Goal: Information Seeking & Learning: Learn about a topic

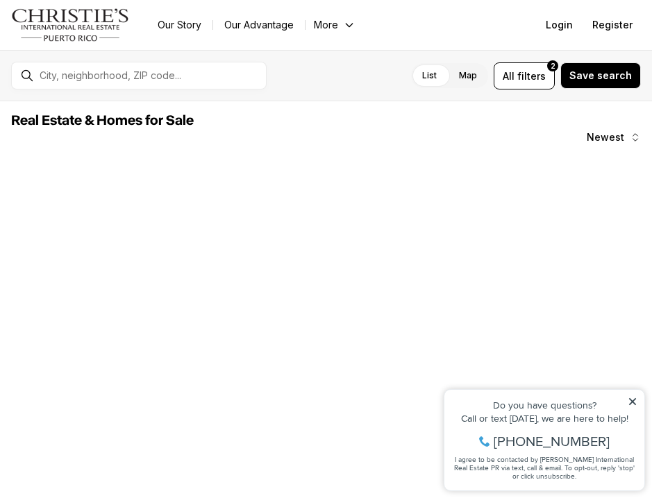
scroll to position [30, 0]
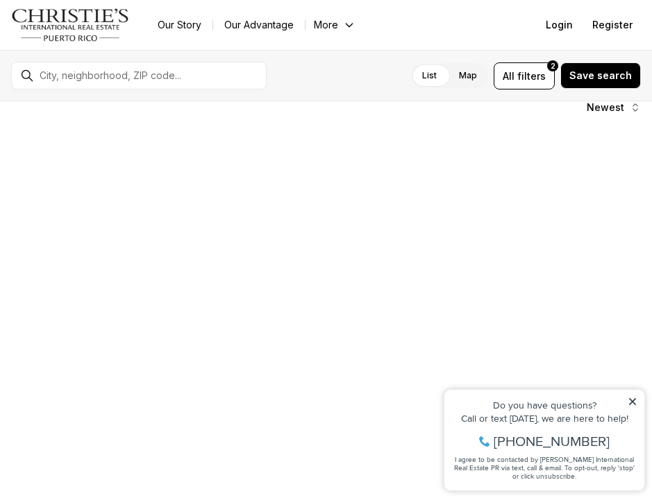
click at [630, 399] on icon at bounding box center [632, 401] width 7 height 7
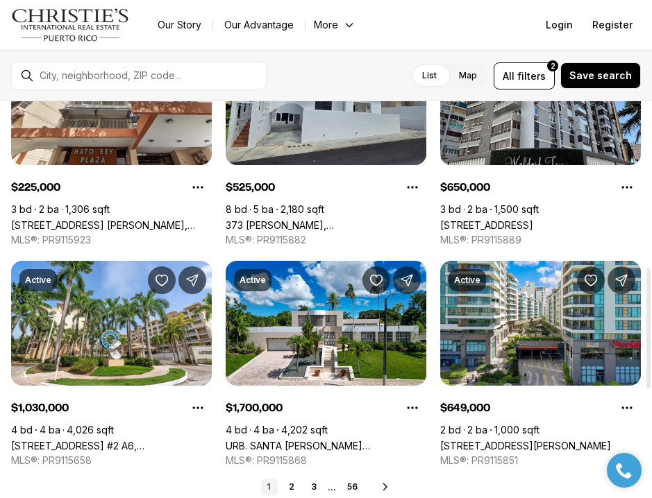
scroll to position [0, 0]
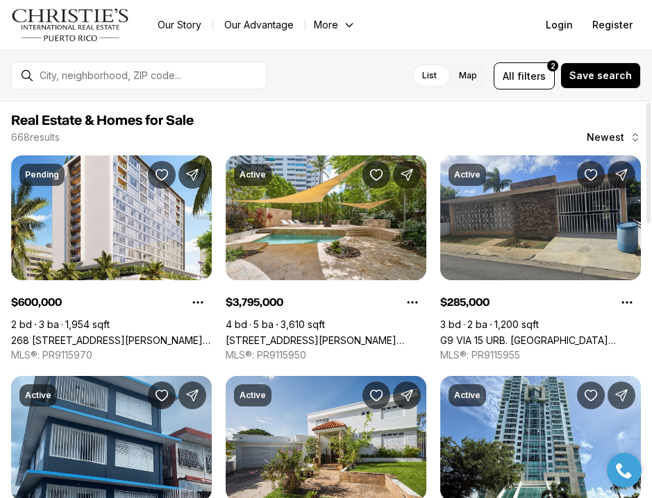
click at [476, 73] on label "Map" at bounding box center [468, 75] width 40 height 25
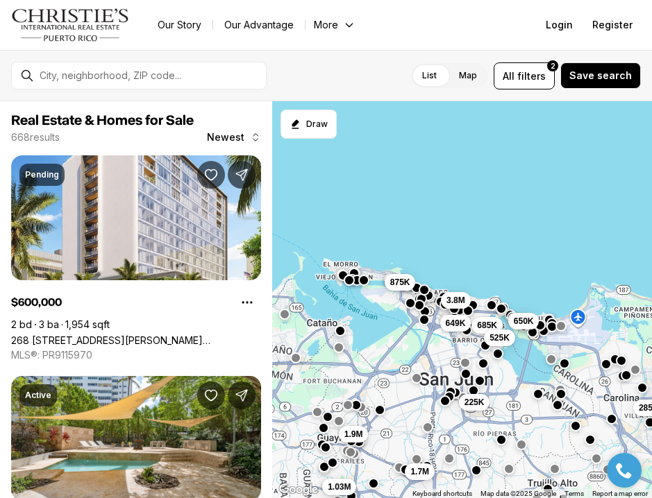
click at [435, 249] on div "225K 285K 650K 685K 525K 1.9M 1.7M 1.03M 875K 3.8M 649K" at bounding box center [462, 300] width 380 height 398
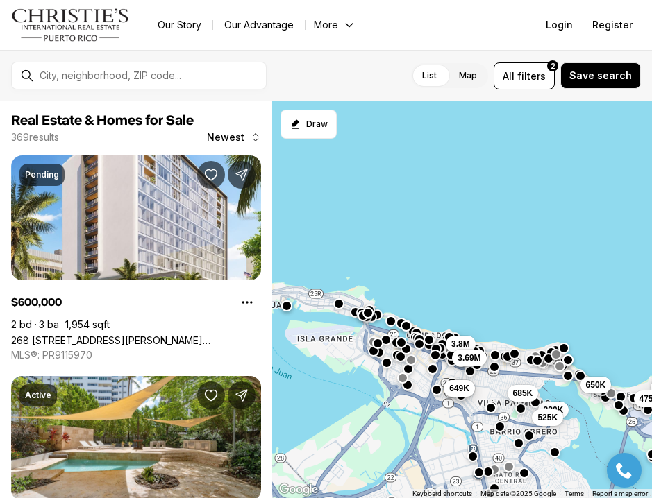
click at [376, 387] on div "650K 460K 220K 475K 685K 525K 3.8M 499K 649K 3.69M" at bounding box center [462, 300] width 380 height 398
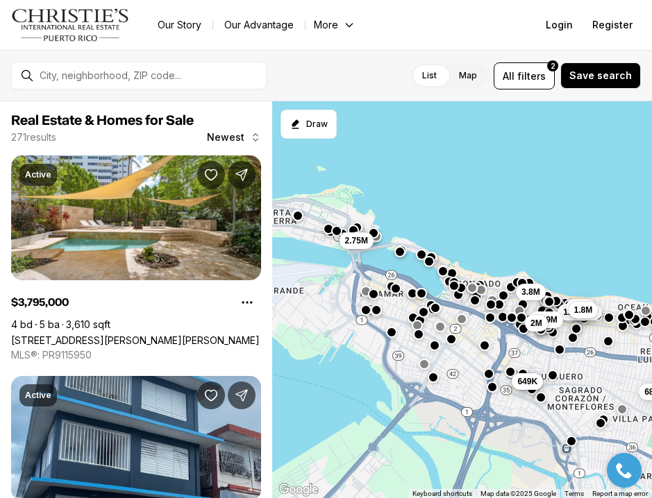
click at [381, 357] on div "685K 3.8M 499K 649K 1.55M 3.69M 1.4M 2M 2.75M 1.9M 1.8M" at bounding box center [462, 300] width 380 height 398
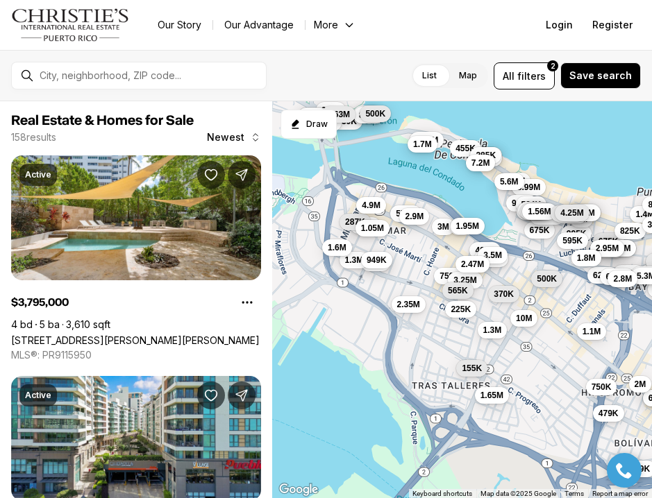
click at [420, 253] on div "1.4M 585K 2.26M 3.99M 3.8M 2M 1.3M 995K 1.45M 950K 3M 2M 750K 2.7M 595K 499K 1.…" at bounding box center [462, 300] width 380 height 398
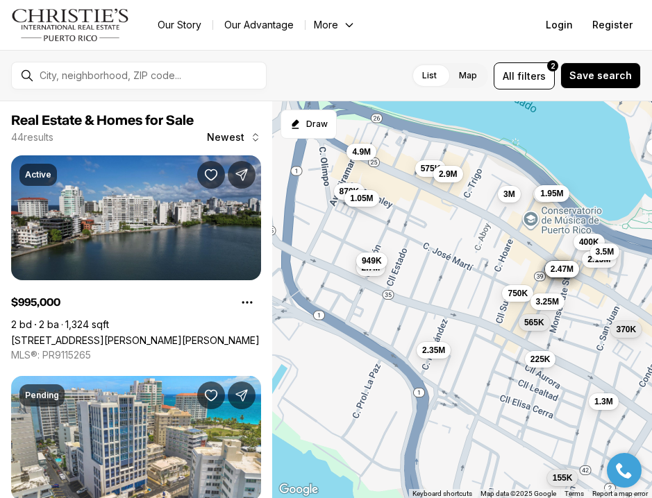
drag, startPoint x: 400, startPoint y: 235, endPoint x: 462, endPoint y: 239, distance: 61.9
click at [462, 239] on div "3.99M 1.3M 995K 3M 2M 750K 2.7M 370K 2.35M 3.25M 155K 400K 524K 575K 870K 1.95M…" at bounding box center [462, 300] width 380 height 398
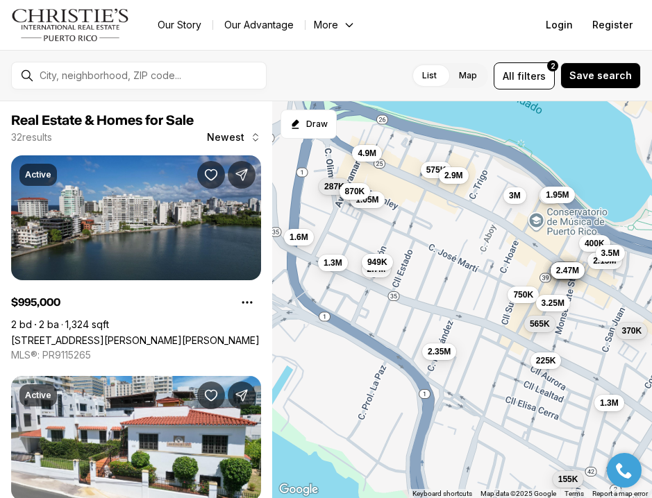
click at [362, 190] on span "870K" at bounding box center [354, 191] width 20 height 11
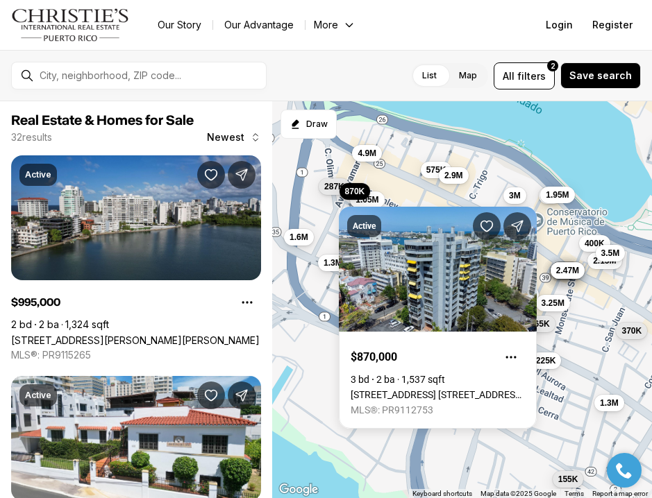
click at [414, 181] on div "1.3M 995K 3M 2M 750K 2.7M 370K 2.35M 3.25M 155K 400K 575K 870K 1.95M 1.05M 2.9M…" at bounding box center [462, 300] width 380 height 398
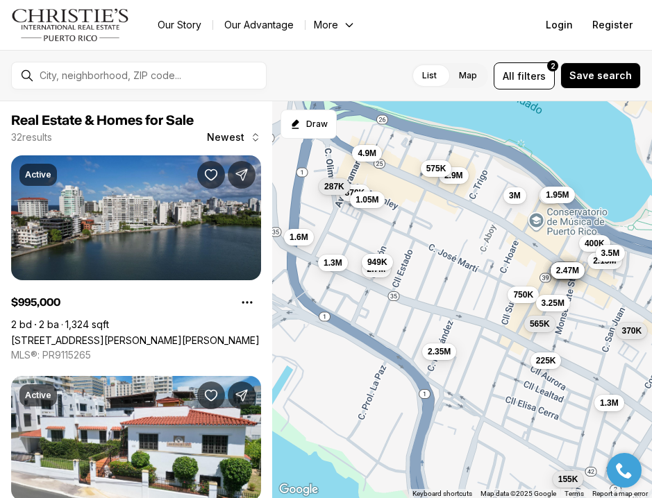
click at [436, 172] on span "575K" at bounding box center [436, 167] width 20 height 11
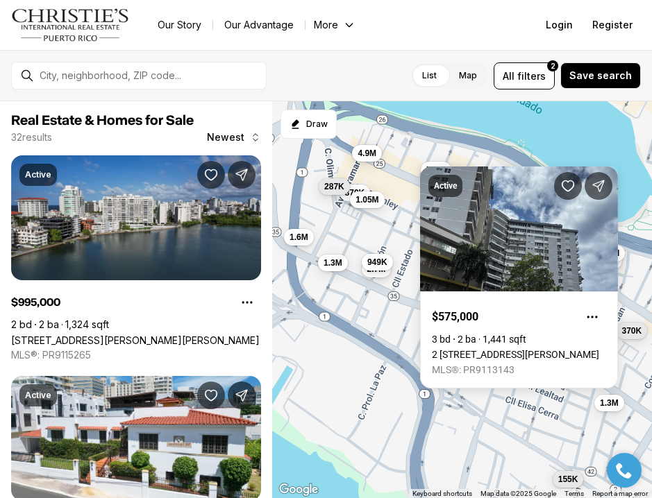
click at [500, 165] on body "Go to: Homepage Our Story Our Advantage More Specialists Exclusive Properties C…" at bounding box center [326, 249] width 652 height 498
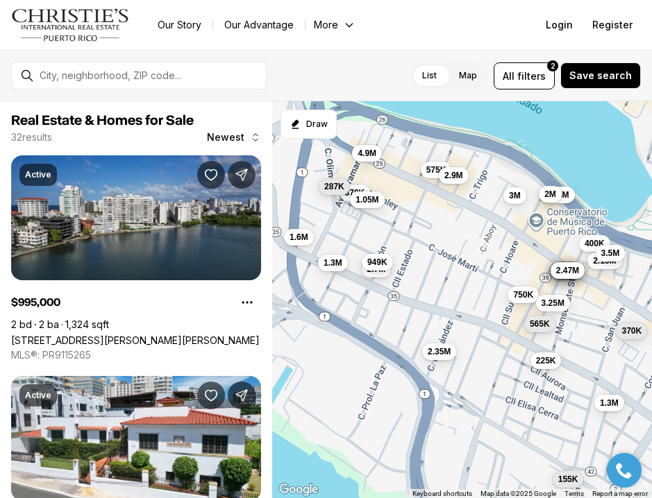
click at [541, 196] on button "2M" at bounding box center [550, 194] width 23 height 17
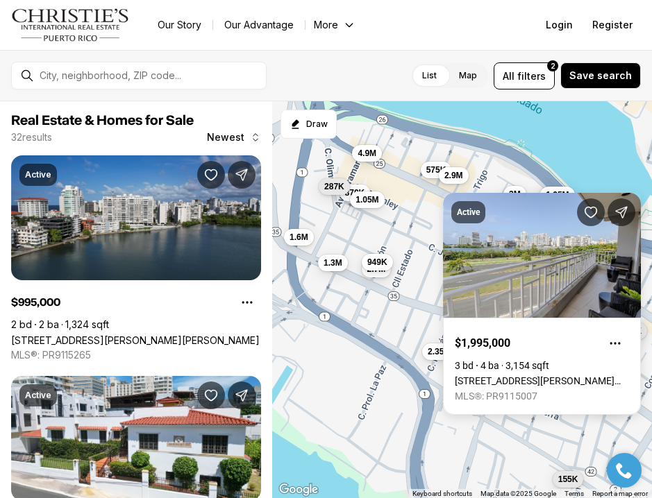
click at [522, 191] on body "Go to: Homepage Our Story Our Advantage More Specialists Exclusive Properties C…" at bounding box center [326, 249] width 652 height 498
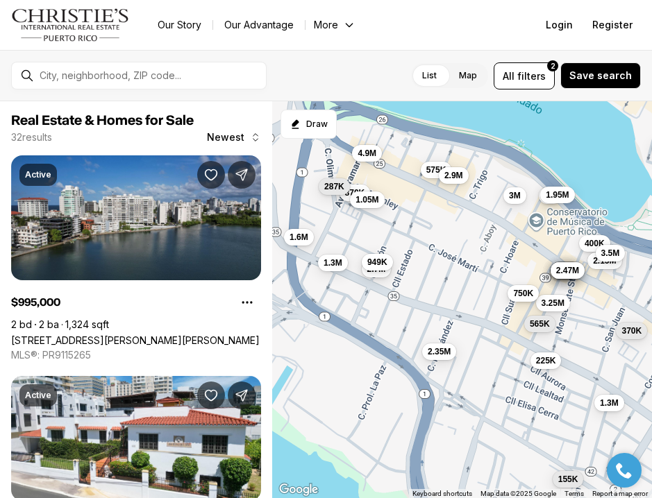
click at [525, 296] on span "750K" at bounding box center [523, 292] width 20 height 11
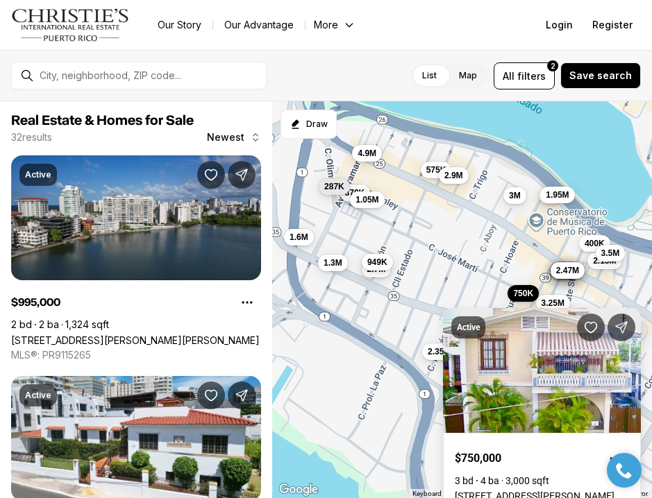
click at [512, 274] on div "1.3M 995K 3M 2M 750K 2.7M 370K 2.35M 3.25M 155K 400K 575K 870K 1.95M 1.05M 2.9M…" at bounding box center [462, 300] width 380 height 398
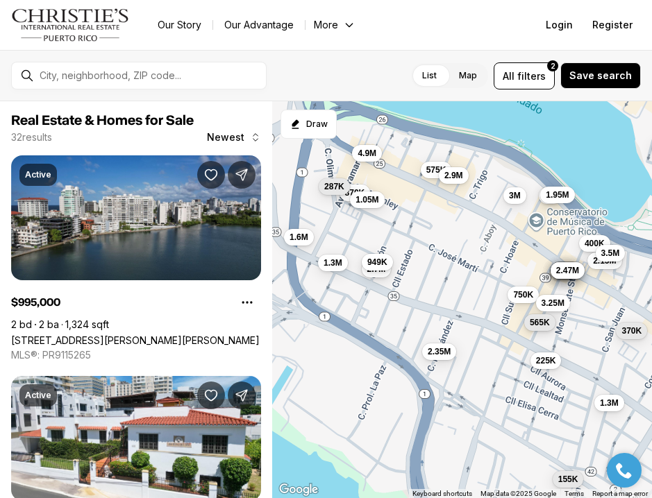
click at [539, 321] on span "565K" at bounding box center [539, 322] width 20 height 11
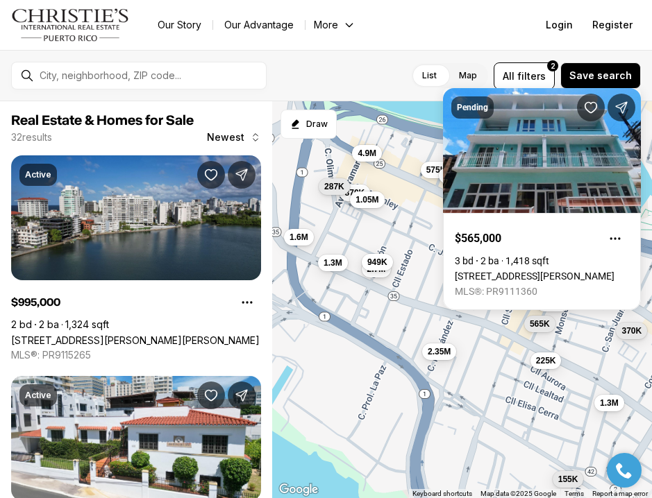
click at [594, 330] on div "1.3M 995K 3M 2M 750K 2.7M 370K 2.35M 3.25M 155K 400K 575K 870K 1.95M 1.05M 2.9M…" at bounding box center [462, 300] width 380 height 398
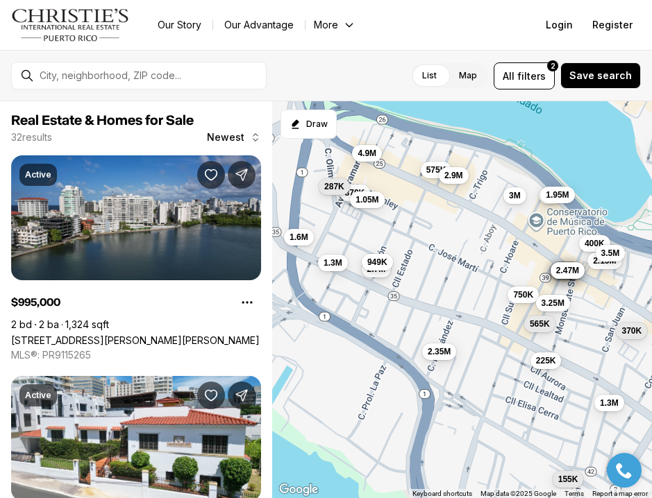
click at [541, 373] on div "1.3M 995K 3M 2M 750K 2.7M 370K 2.35M 3.25M 155K 400K 575K 870K 1.95M 1.05M 2.9M…" at bounding box center [462, 300] width 380 height 398
click at [541, 364] on span "225K" at bounding box center [545, 359] width 20 height 11
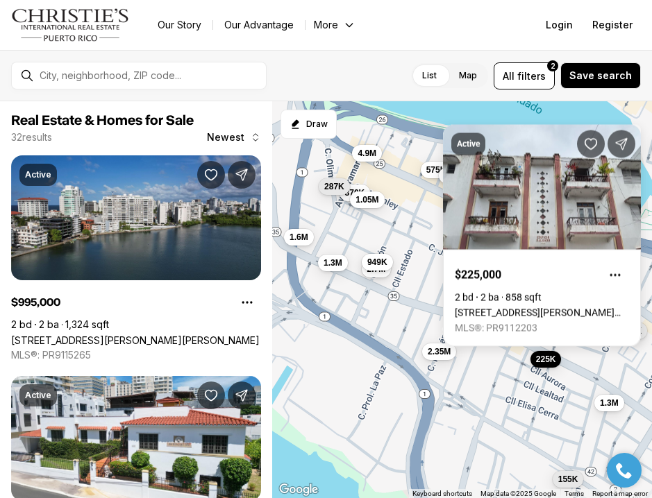
click at [598, 367] on div "1.3M 995K 3M 2M 750K 2.7M 370K 2.35M 3.25M 155K 400K 575K 870K 1.95M 1.05M 2.9M…" at bounding box center [462, 300] width 380 height 398
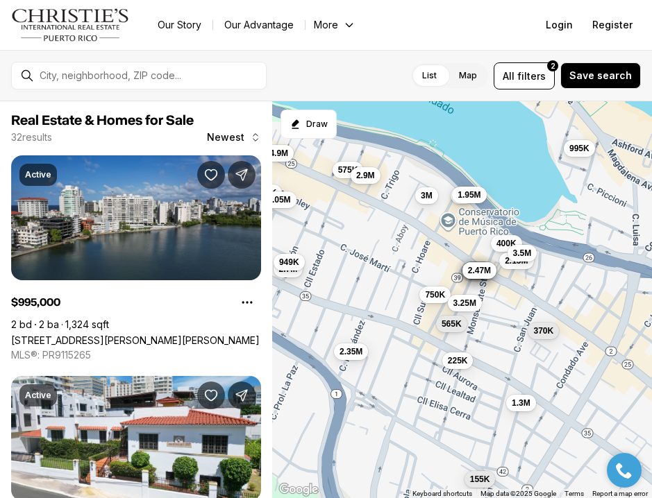
drag, startPoint x: 601, startPoint y: 311, endPoint x: 510, endPoint y: 311, distance: 91.6
click at [510, 311] on div "1.3M 995K 3M 2M 750K 2.7M 370K 2.35M 3.25M 155K 400K 575K 870K 1.95M 1.05M 2.9M…" at bounding box center [462, 300] width 380 height 398
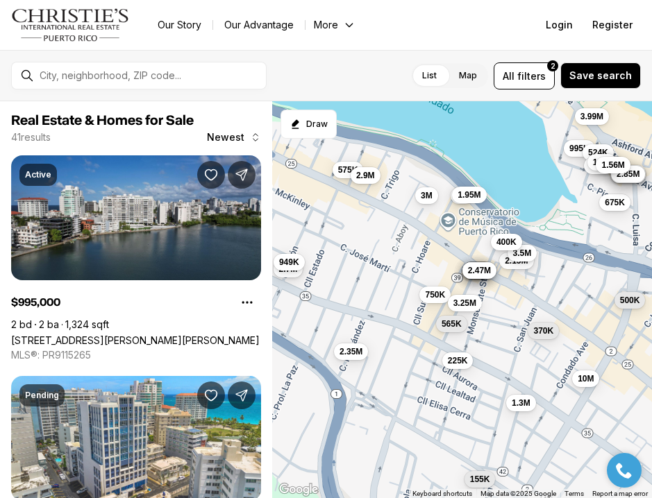
click at [496, 245] on span "400K" at bounding box center [506, 241] width 20 height 11
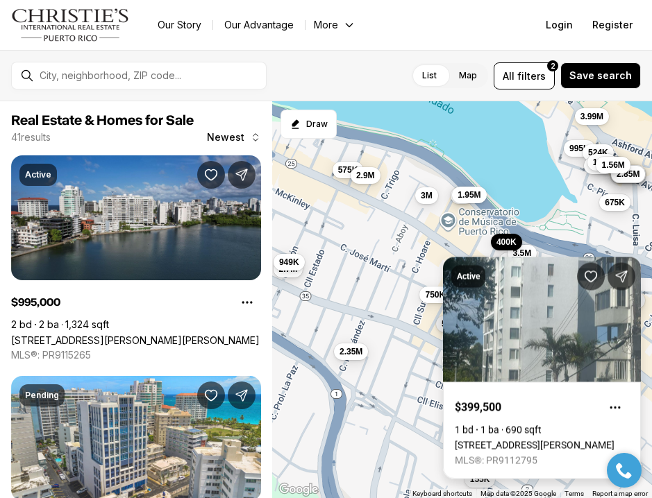
click at [547, 440] on link "Calle ELISA COLBERG #4D, MIRAMAR PR, 00907" at bounding box center [535, 445] width 160 height 11
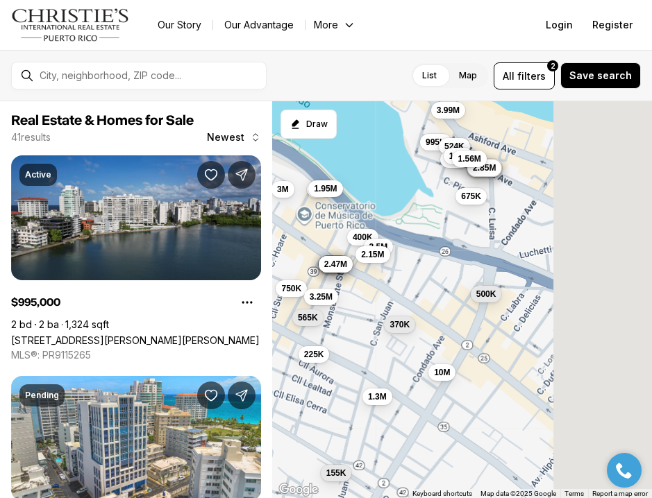
drag, startPoint x: 582, startPoint y: 287, endPoint x: 435, endPoint y: 281, distance: 147.3
click at [435, 281] on div "995K 1.58M 3M 2M 750K 1.3M 2.7M 3.99M 1.95M 524K 3.25M 2.35M 675K 370K 575K 155…" at bounding box center [462, 300] width 380 height 398
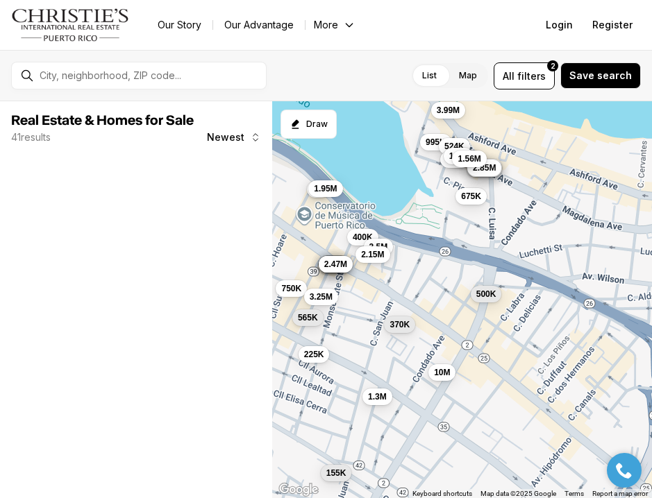
click at [455, 246] on div "995K 1.58M 2M 750K 1.3M 3.99M 1.95M 524K 3.25M 675K 370K 155K 400K 1.3M 3.38M 3…" at bounding box center [462, 300] width 380 height 398
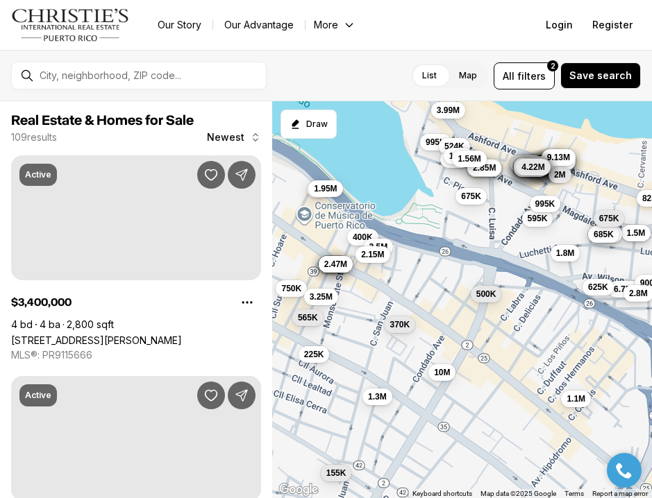
click at [455, 246] on div "995K 1.58M 2M 750K 1.3M 3.99M 1.95M 524K 3.25M 675K 370K 155K 400K 1.3M 3.38M 3…" at bounding box center [462, 300] width 380 height 398
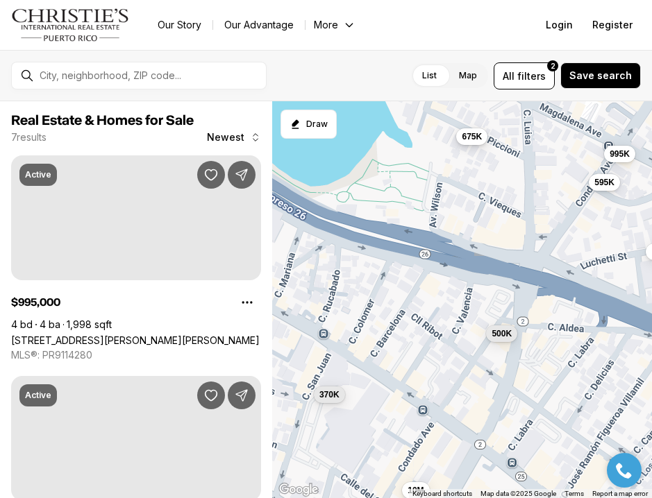
click at [478, 137] on span "675K" at bounding box center [472, 136] width 20 height 11
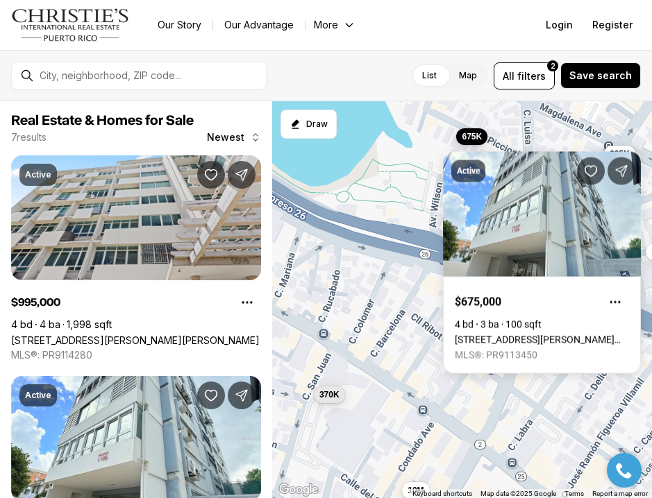
click at [416, 177] on div "675K 370K 10M 500K 595K 995K 1.8M" at bounding box center [462, 300] width 380 height 398
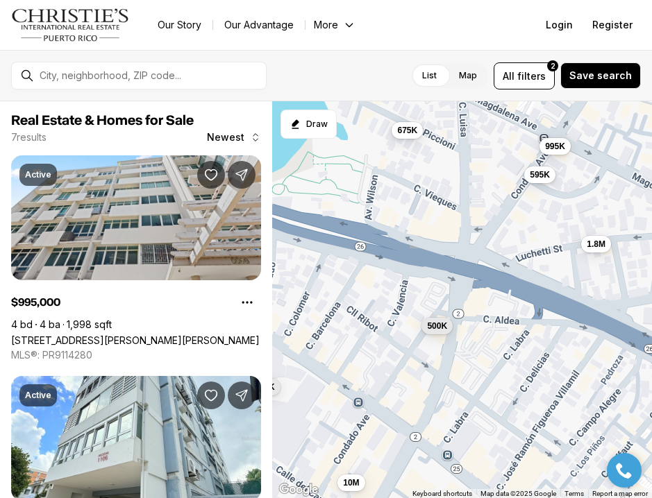
drag, startPoint x: 500, startPoint y: 230, endPoint x: 432, endPoint y: 221, distance: 67.8
click at [432, 221] on div "675K 370K 10M 500K 595K 995K 1.8M" at bounding box center [462, 300] width 380 height 398
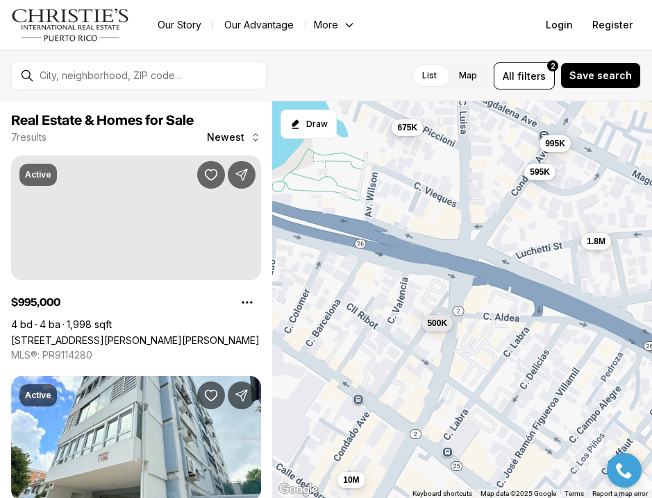
click at [550, 179] on div "595K" at bounding box center [539, 171] width 31 height 17
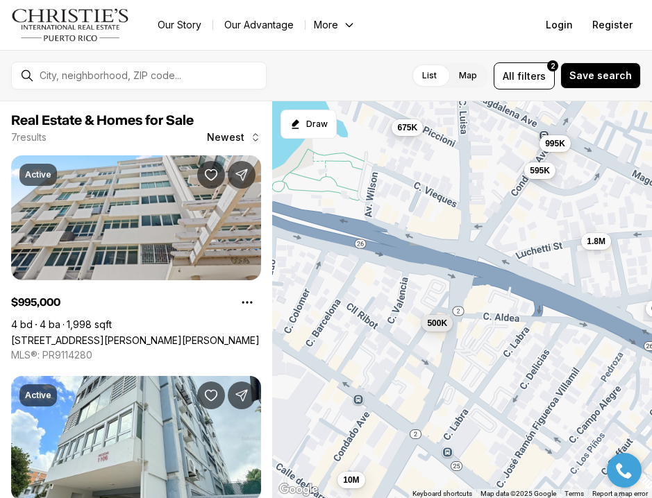
click at [543, 169] on span "595K" at bounding box center [540, 170] width 20 height 11
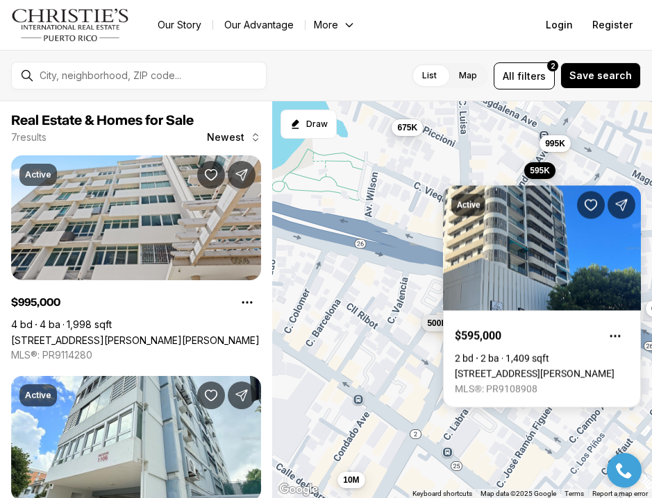
click at [507, 169] on div "Active $595,000 2 bd 2 ba 1,409 sqft 64 CONDADO AVENUE #801, SAN JUAN PR, 00907…" at bounding box center [542, 288] width 198 height 239
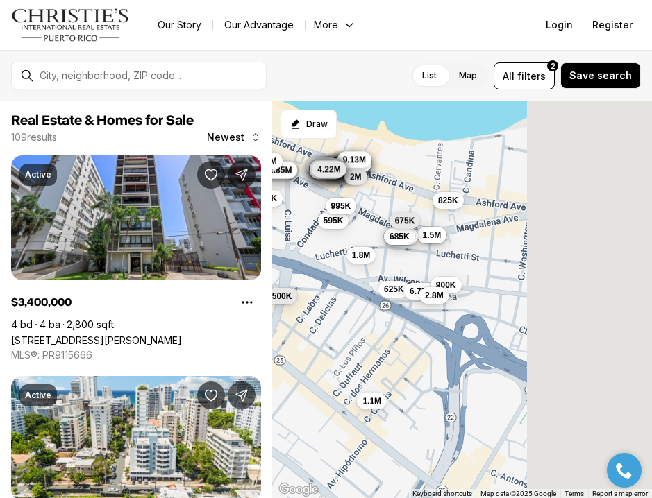
drag, startPoint x: 555, startPoint y: 305, endPoint x: 339, endPoint y: 297, distance: 216.7
click at [339, 297] on div "675K 10M 500K 595K 995K 1.8M 625K 1.3M 2.93M 4.25M 8.71M 9.08M 9.52M 6.26M 7.66…" at bounding box center [462, 300] width 380 height 398
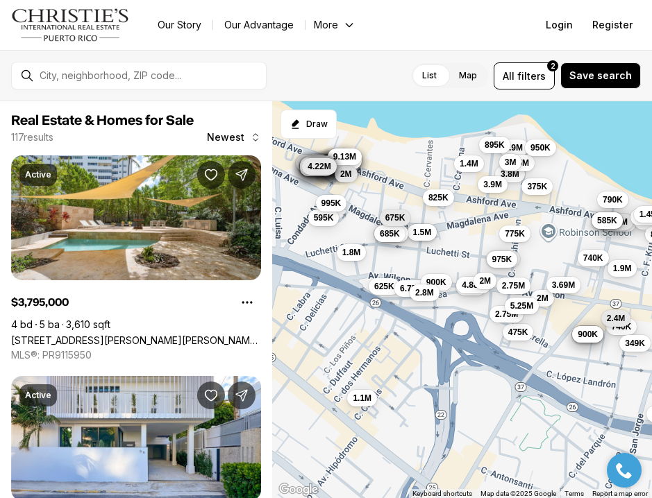
click at [444, 261] on div "595K 995K 1.8M 625K 1.3M 2.93M 4.25M 8.71M 9.08M 9.52M 6.26M 7.66M 5.65M 6.08M …" at bounding box center [462, 300] width 380 height 398
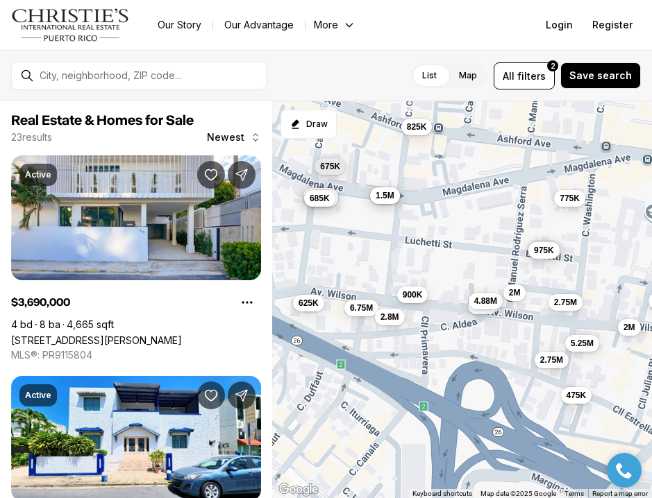
click at [408, 294] on span "900K" at bounding box center [412, 294] width 20 height 11
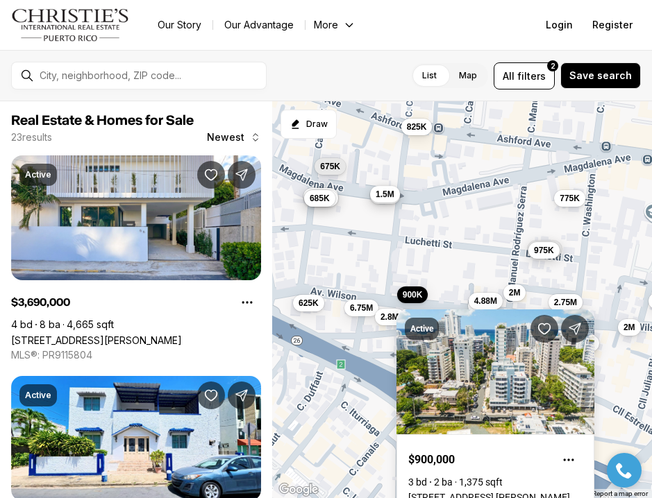
click at [387, 200] on button "1.5M" at bounding box center [385, 194] width 30 height 17
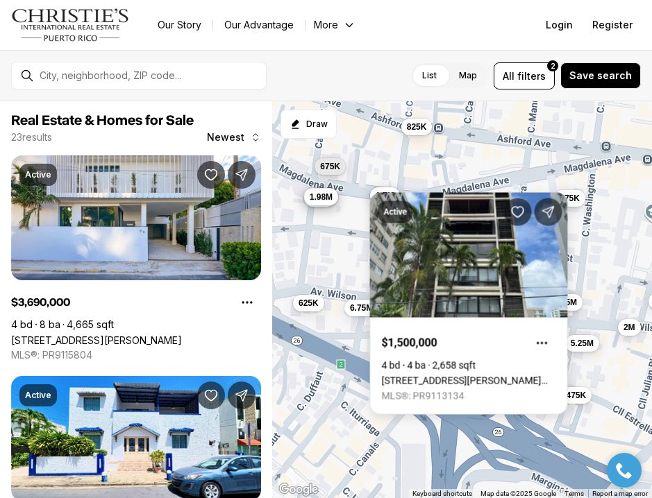
click at [305, 201] on button "1.98M" at bounding box center [320, 197] width 34 height 17
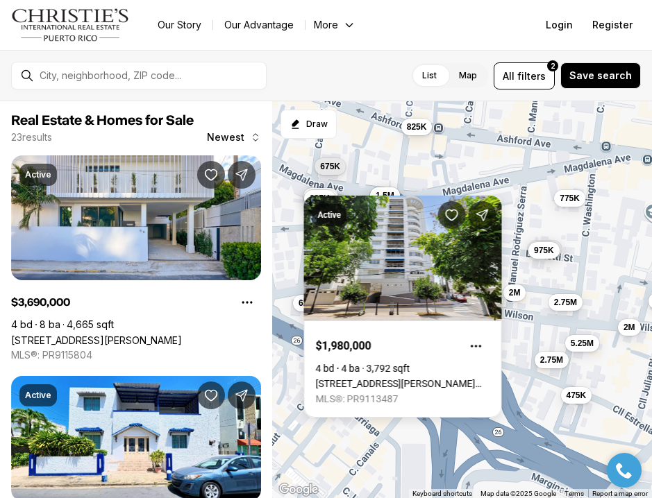
click at [298, 179] on div "625K 6.75M 2.95M 3.4M 1.5M 1.98M 825K 685K 675K 900K 2.8M 5.3M 4.88M 775K 2.75M…" at bounding box center [462, 300] width 380 height 398
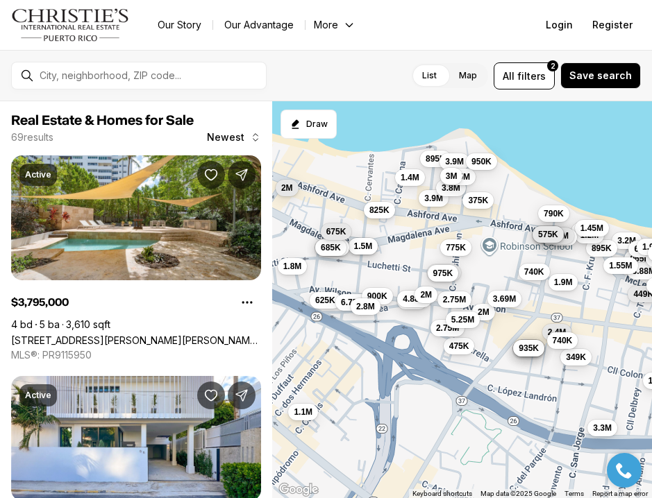
click at [386, 212] on span "825K" at bounding box center [379, 210] width 20 height 11
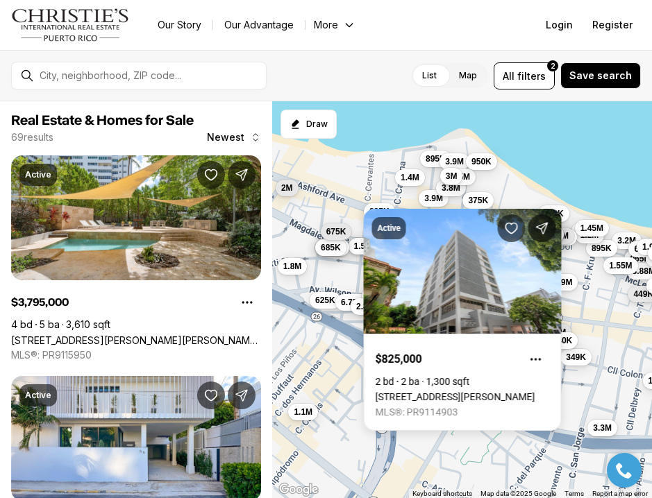
click at [332, 211] on div "625K 6.75M 2.95M 3.4M 1.5M 1.98M 825K 685K 675K 900K 2.8M 5.3M 4.88M 775K 2.75M…" at bounding box center [462, 300] width 380 height 398
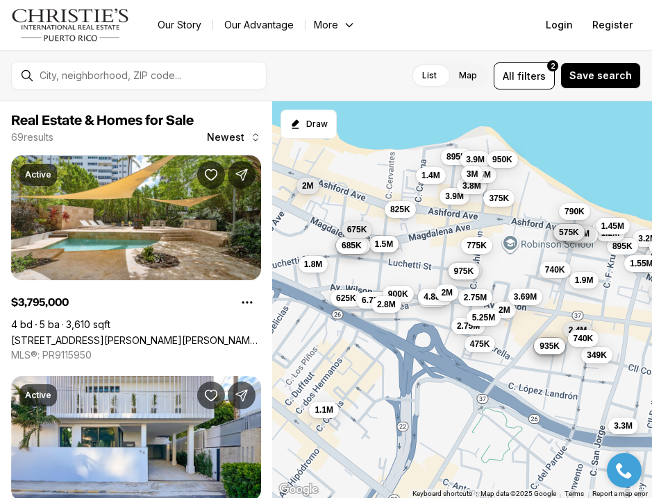
drag, startPoint x: 328, startPoint y: 210, endPoint x: 480, endPoint y: 220, distance: 153.0
click at [489, 219] on div "625K 6.75M 2.95M 3.4M 1.5M 1.98M 825K 685K 675K 900K 2.8M 5.3M 4.88M 775K 2.75M…" at bounding box center [462, 300] width 380 height 398
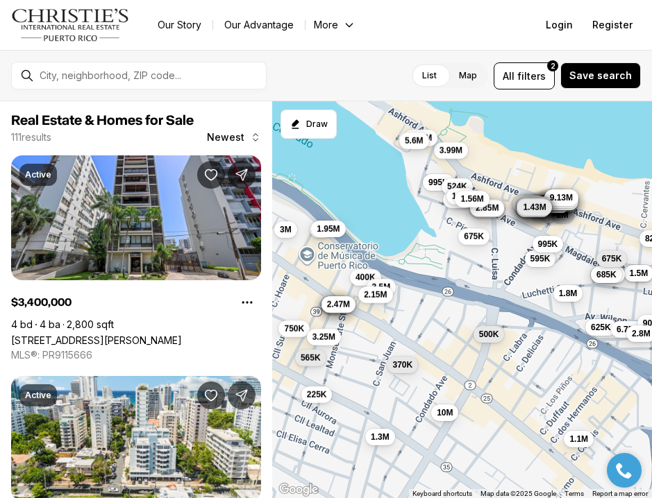
drag, startPoint x: 396, startPoint y: 260, endPoint x: 526, endPoint y: 286, distance: 133.1
click at [528, 285] on div "625K 6.75M 2.95M 3.4M 1.5M 1.98M 825K 685K 675K 900K 2.8M 1.8M 2M 1.1M 4.22M 1.…" at bounding box center [462, 300] width 380 height 398
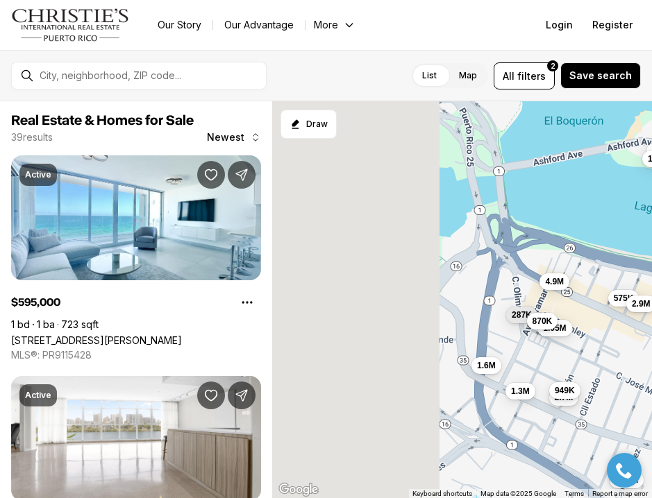
drag, startPoint x: 428, startPoint y: 223, endPoint x: 612, endPoint y: 258, distance: 187.3
click at [616, 258] on div "3M 2M 750K 1.3M 2.26M 1.95M 3.25M 370K 400K 225K 3.5M 565K 5.6M 585K 525K 545K …" at bounding box center [462, 300] width 380 height 398
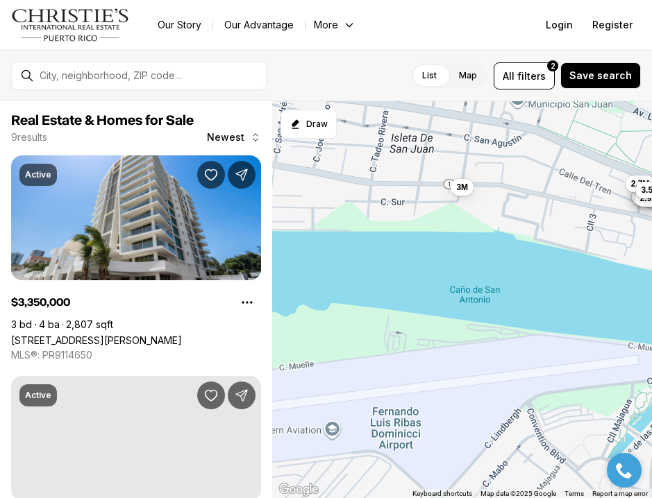
drag, startPoint x: 566, startPoint y: 207, endPoint x: 560, endPoint y: 258, distance: 51.1
click at [560, 258] on div "3.35M 5.1M 2.1M 3.25M 3.95M 2.9M 2.7M 3.58M 3M" at bounding box center [462, 300] width 380 height 398
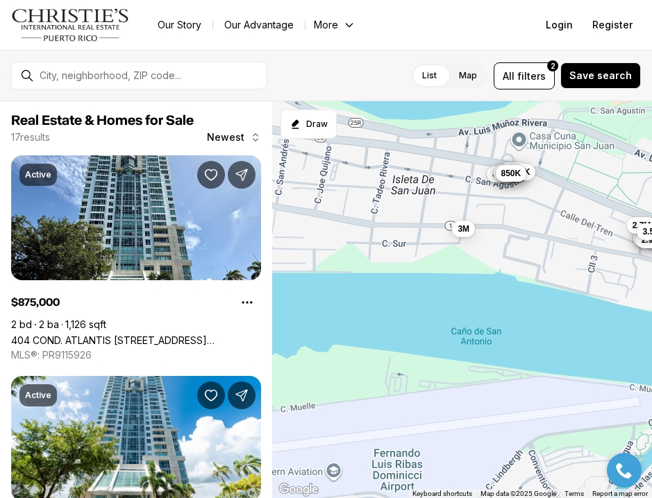
drag, startPoint x: 550, startPoint y: 230, endPoint x: 550, endPoint y: 275, distance: 44.4
click at [550, 275] on div "3.35M 5.1M 2.1M 3.25M 3.95M 2.9M 2.7M 3.58M 3M 875K 885K 875K 760K 899K 699K 67…" at bounding box center [462, 300] width 380 height 398
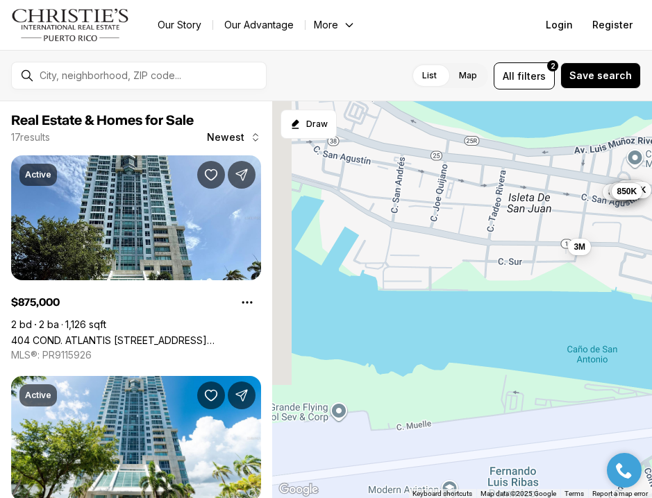
drag, startPoint x: 492, startPoint y: 221, endPoint x: 605, endPoint y: 239, distance: 113.9
click at [605, 239] on div "3.35M 5.1M 2.1M 3.25M 3.95M 2.9M 2.7M 3.58M 3M 875K 885K 875K 760K 899K 699K 67…" at bounding box center [462, 300] width 380 height 398
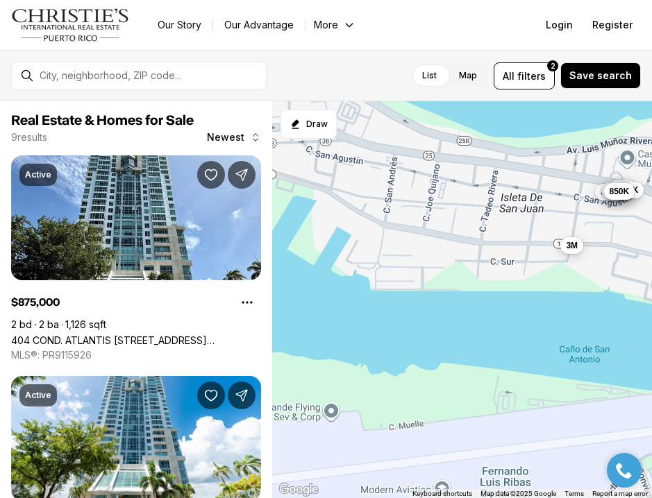
click at [575, 248] on span "3M" at bounding box center [572, 244] width 12 height 11
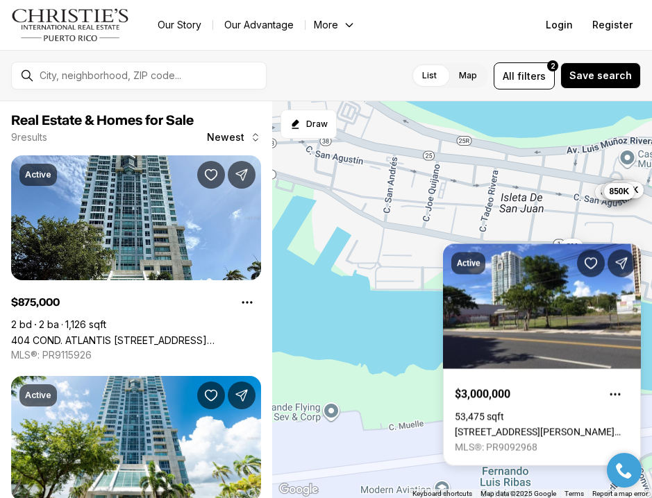
click at [535, 224] on div "3M 875K 885K 875K 760K 899K 699K 679K 850K" at bounding box center [462, 300] width 380 height 398
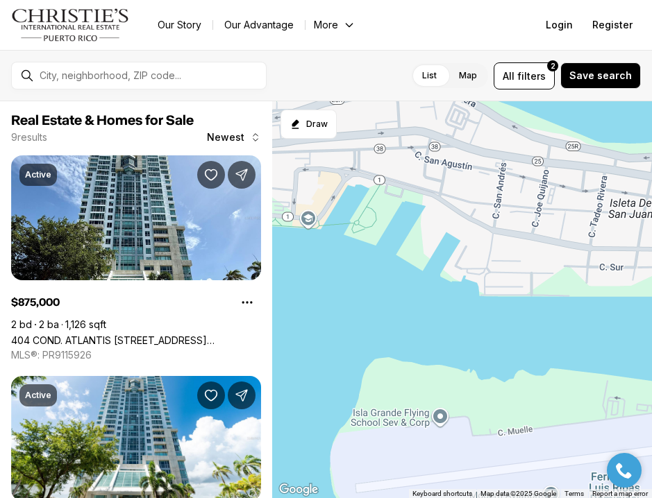
drag, startPoint x: 523, startPoint y: 219, endPoint x: 634, endPoint y: 226, distance: 111.3
click at [634, 225] on div "3M 875K 885K 875K 760K 899K 699K 679K 850K" at bounding box center [462, 300] width 380 height 398
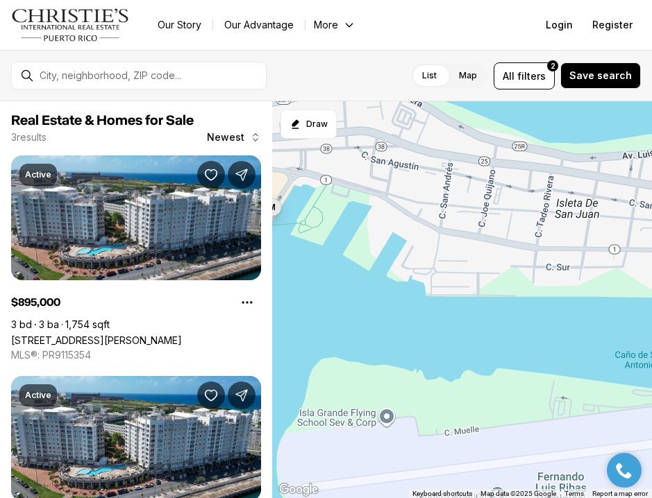
drag, startPoint x: 597, startPoint y: 214, endPoint x: 364, endPoint y: 202, distance: 232.9
click at [364, 202] on div "895K 850K 1.95M" at bounding box center [462, 300] width 380 height 398
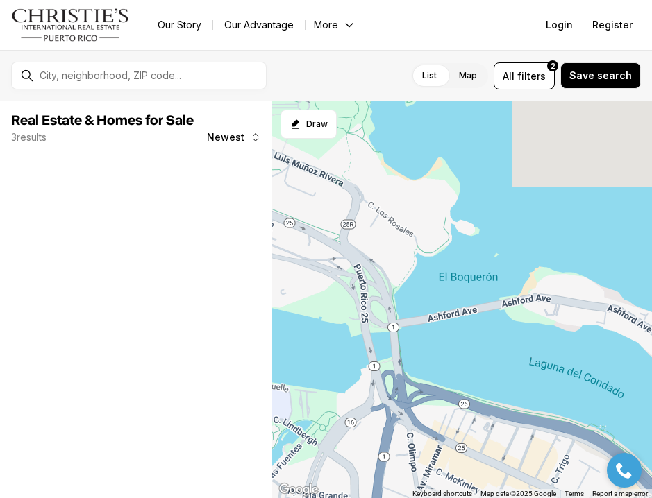
drag, startPoint x: 474, startPoint y: 228, endPoint x: 180, endPoint y: 220, distance: 293.8
click at [180, 220] on div "Real Estate & Homes for Sale 3 results Newest The data relating to real estate …" at bounding box center [326, 299] width 652 height 397
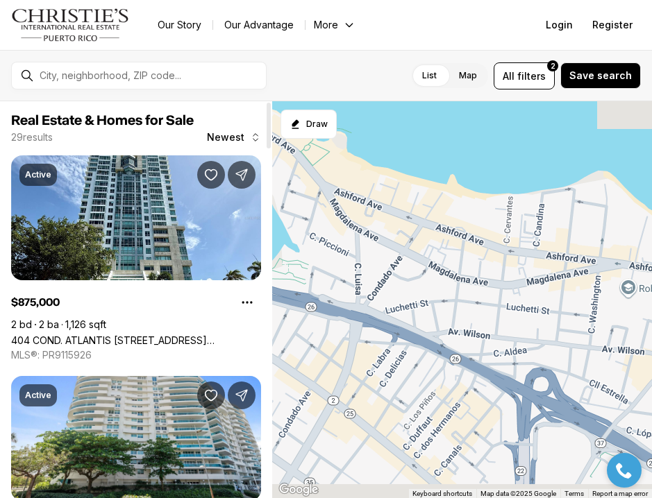
drag, startPoint x: 377, startPoint y: 351, endPoint x: 259, endPoint y: 122, distance: 257.7
click at [259, 122] on div "Real Estate & Homes for Sale 29 results Newest Active $875,000 2 bd 2 ba 1,126 …" at bounding box center [326, 299] width 652 height 397
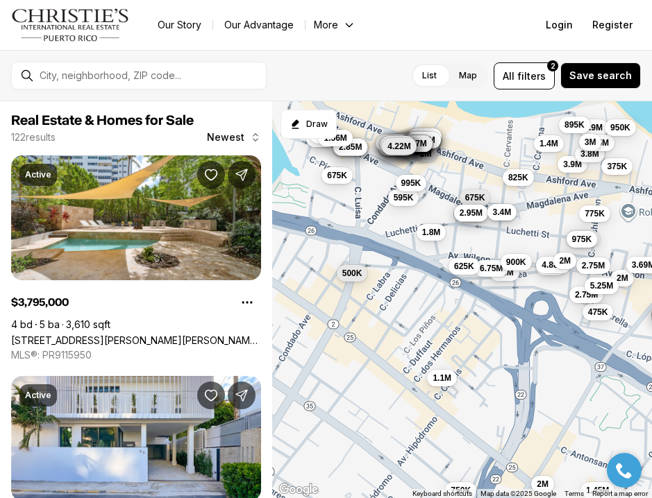
drag, startPoint x: 401, startPoint y: 222, endPoint x: 456, endPoint y: 222, distance: 54.8
click at [457, 222] on div "2.93M 6.35M 5.65M 6.08M 7.15M 4.5M 5M 4.95M 5.5M 4.55M 5.93M 5.9M 595K 9.08M 2M…" at bounding box center [462, 300] width 380 height 398
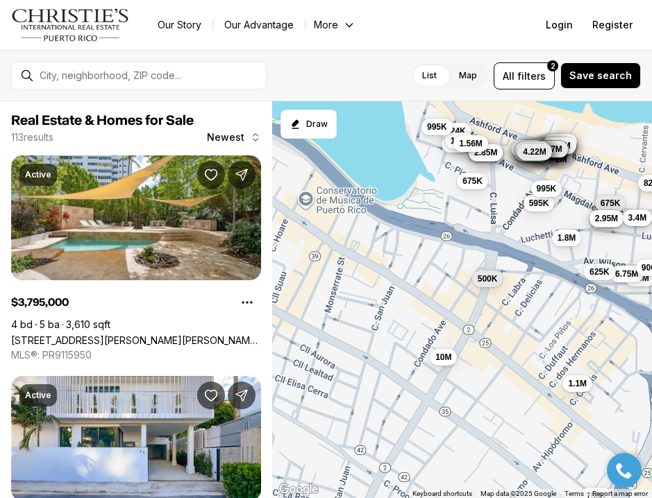
drag, startPoint x: 435, startPoint y: 241, endPoint x: 557, endPoint y: 246, distance: 121.6
click at [557, 246] on div "2.93M 6.35M 5.65M 6.08M 7.15M 4.5M 5M 4.95M 5.5M 4.55M 5.93M 5.9M 595K 9.08M 2M…" at bounding box center [462, 300] width 380 height 398
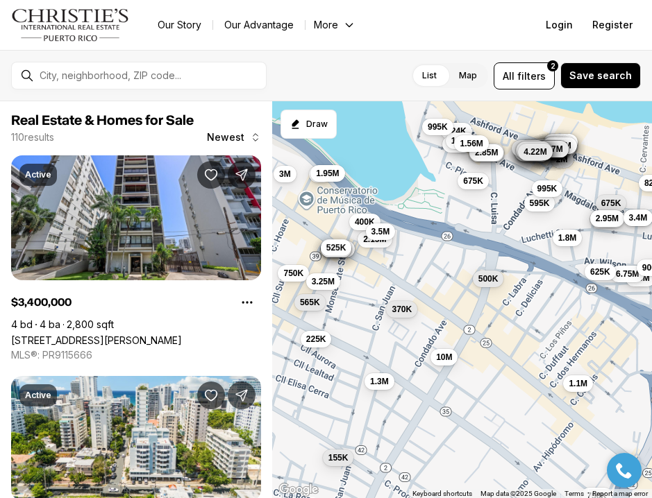
click at [336, 254] on button "525K" at bounding box center [335, 247] width 31 height 17
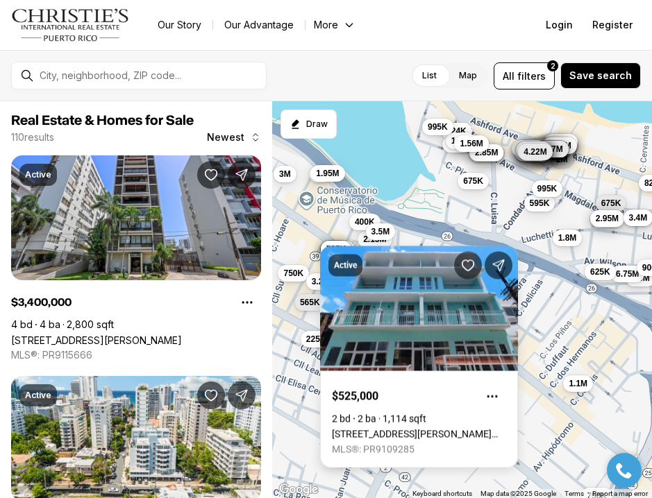
click at [364, 256] on div "Active $525,000 2 bd 2 ba 1,114 sqft 604 CERRA ST #4A, SAN JUAN PR, 00907 MLS®:…" at bounding box center [419, 357] width 198 height 222
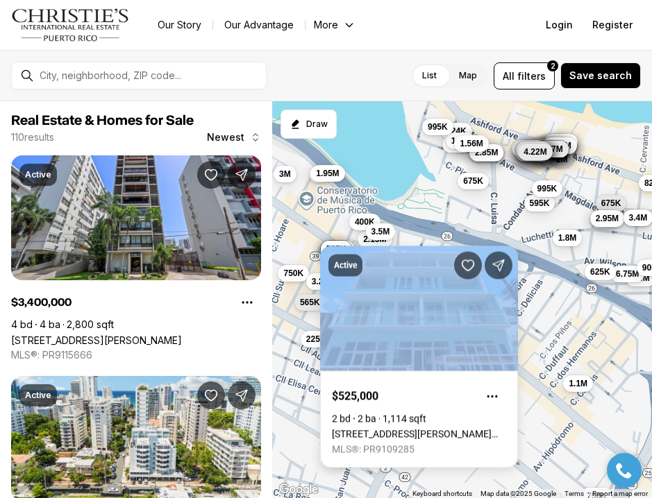
click at [362, 256] on div "Active" at bounding box center [345, 266] width 34 height 22
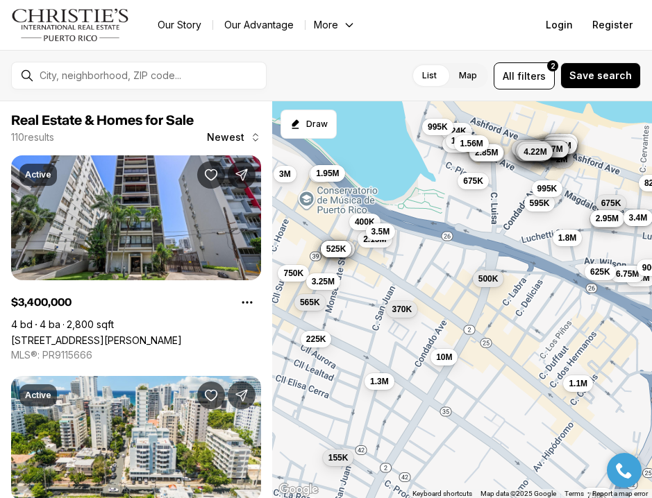
click at [358, 260] on div "2.93M 6.35M 5.65M 6.08M 7.15M 4.5M 5M 4.95M 5.5M 4.55M 5.93M 5.9M 595K 9.08M 2M…" at bounding box center [462, 300] width 380 height 398
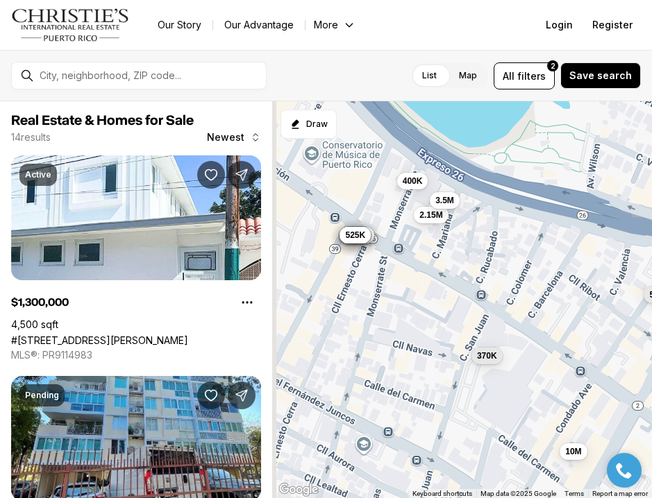
drag, startPoint x: 340, startPoint y: 246, endPoint x: 420, endPoint y: 258, distance: 80.7
click at [423, 258] on div "500K 10M 545K 1.3M 370K 2.15M 400K 2.47M 2.47M 565K 3.5M 545K 585K 525K" at bounding box center [462, 300] width 380 height 398
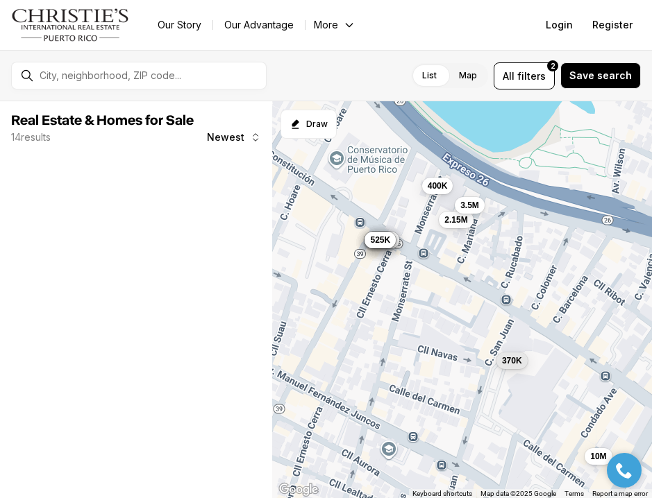
click at [410, 249] on div "10M 545K 1.3M 370K 2.15M 400K 2.47M 2.47M 565K 3.5M 545K 585K 525K" at bounding box center [462, 300] width 380 height 398
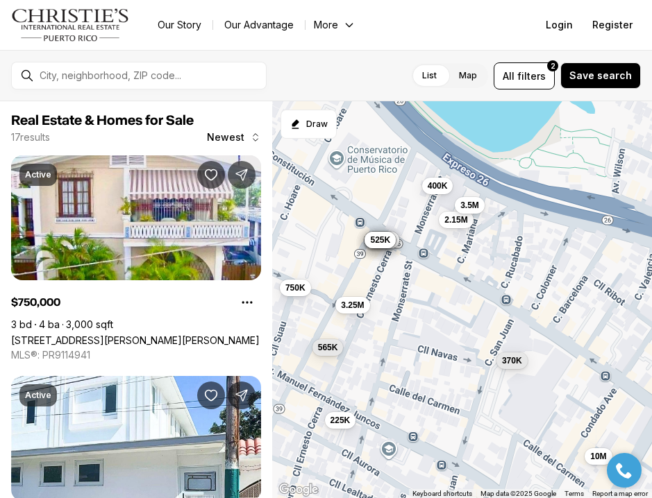
click at [410, 249] on div "10M 545K 1.3M 370K 2.15M 400K 2.47M 2.47M 565K 3.5M 545K 585K 525K 750K 3.25M 2…" at bounding box center [462, 300] width 380 height 398
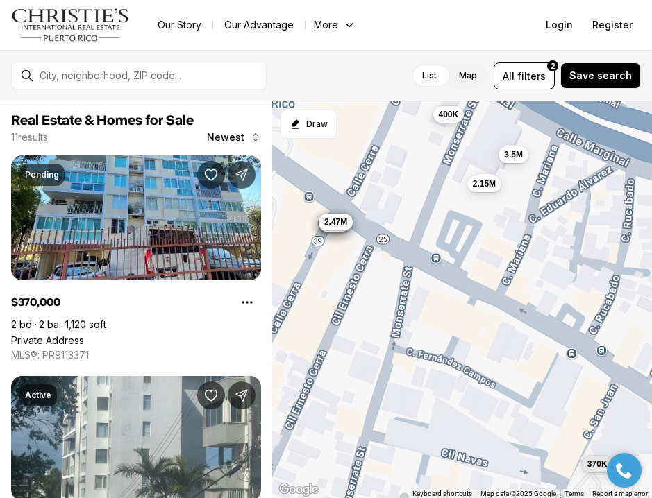
click at [344, 220] on span "2.47M" at bounding box center [334, 222] width 23 height 11
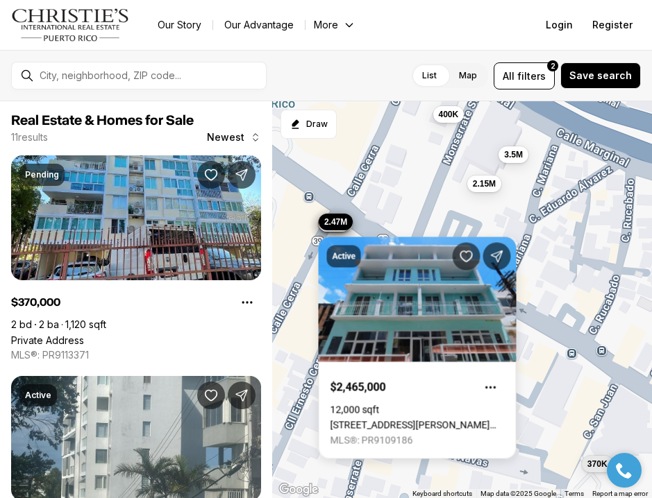
click at [410, 199] on div "545K 370K 2.15M 400K 2.47M 2.47M 565K 3.5M 545K 585K 525K" at bounding box center [462, 300] width 380 height 398
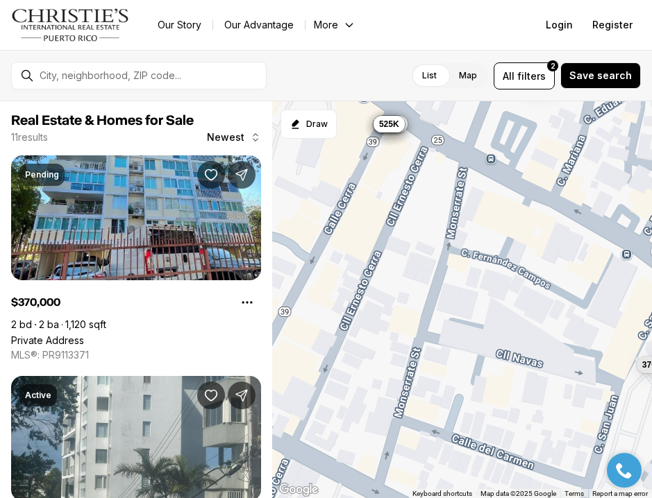
drag, startPoint x: 406, startPoint y: 224, endPoint x: 461, endPoint y: 122, distance: 115.2
click at [461, 122] on div "545K 370K 2.15M 400K 2.47M 2.47M 565K 3.5M 545K 585K 525K" at bounding box center [462, 300] width 380 height 398
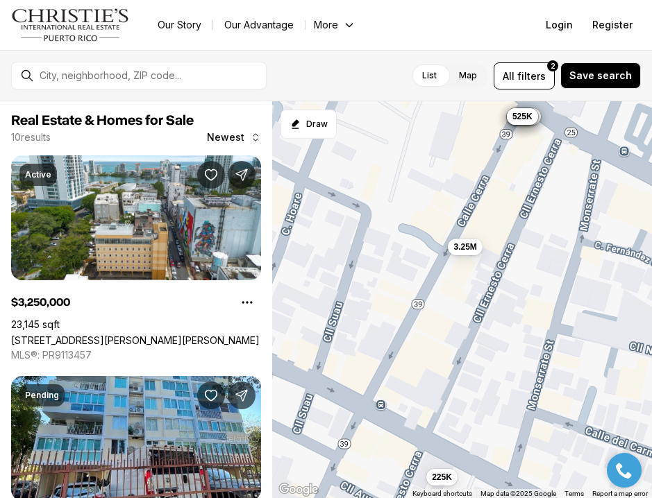
drag, startPoint x: 391, startPoint y: 316, endPoint x: 536, endPoint y: 308, distance: 145.3
click at [536, 308] on div "545K 370K 2.47M 2.47M 565K 545K 585K 525K 3.25M 225K" at bounding box center [462, 300] width 380 height 398
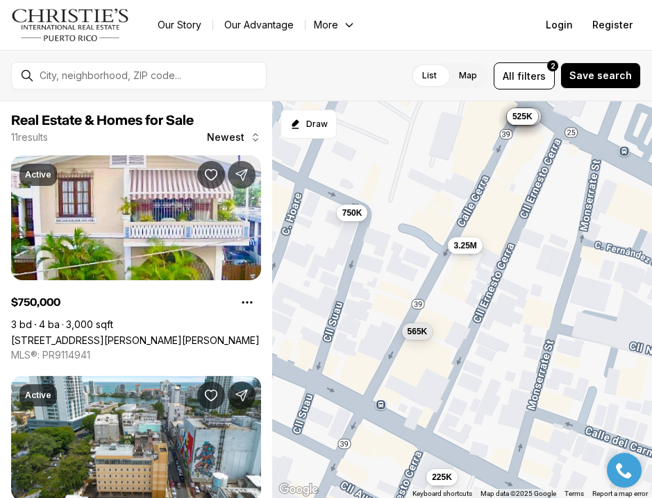
click at [471, 242] on span "3.25M" at bounding box center [464, 245] width 23 height 11
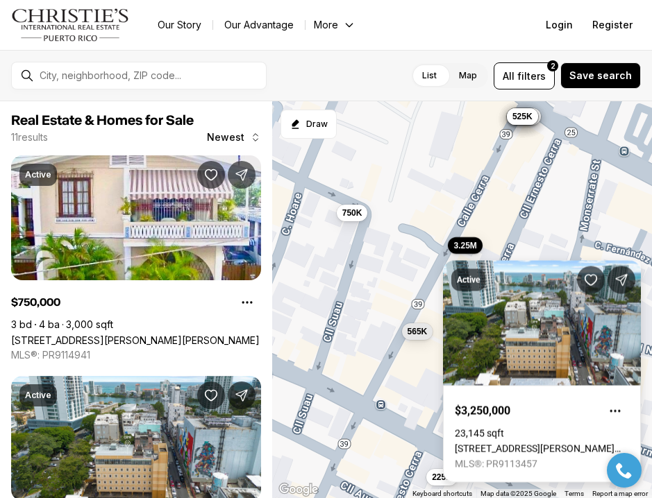
click at [550, 444] on link "[STREET_ADDRESS][PERSON_NAME][PERSON_NAME]" at bounding box center [542, 449] width 174 height 11
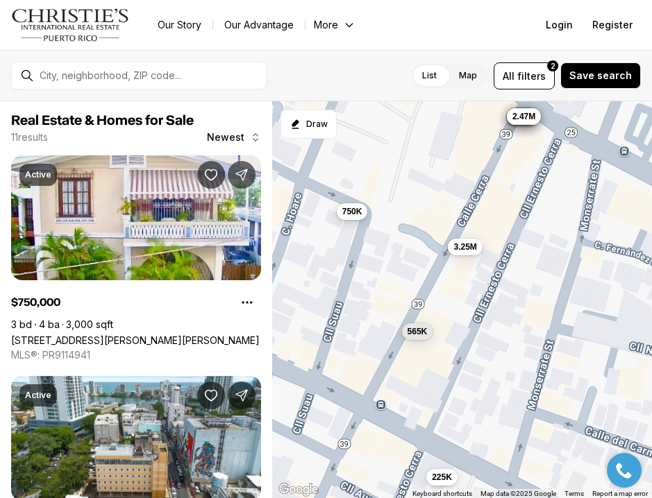
click at [348, 214] on span "750K" at bounding box center [352, 210] width 20 height 11
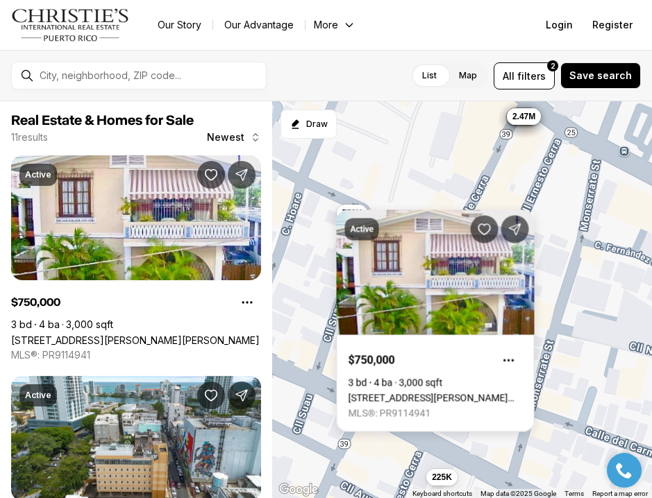
click at [388, 155] on div "750K 3.25M 225K 565K 585K 525K 545K 545K 565K 2.47M 2.47M" at bounding box center [462, 300] width 380 height 398
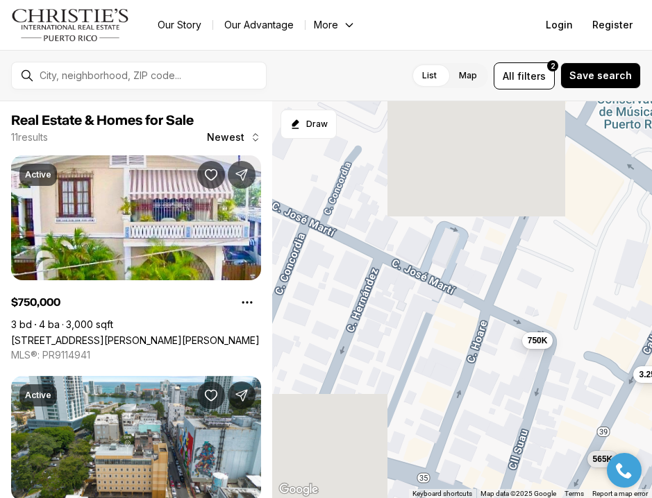
drag, startPoint x: 388, startPoint y: 155, endPoint x: 573, endPoint y: 283, distance: 225.1
click at [575, 283] on div "750K 3.25M 225K 565K 585K 525K 545K 545K 565K 2.47M 2.47M" at bounding box center [462, 300] width 380 height 398
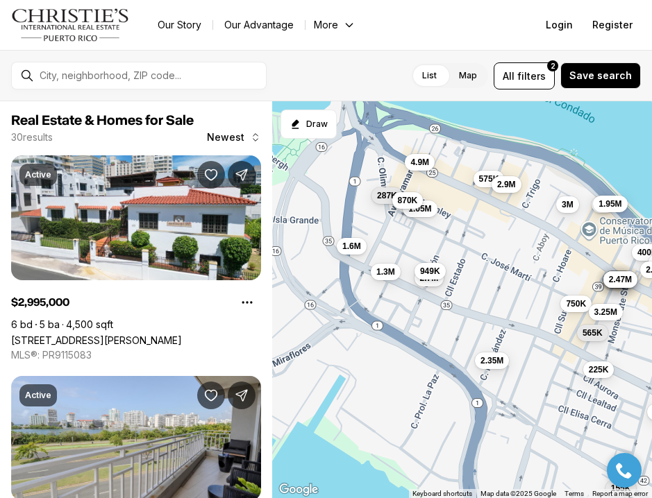
click at [403, 199] on span "870K" at bounding box center [407, 200] width 20 height 11
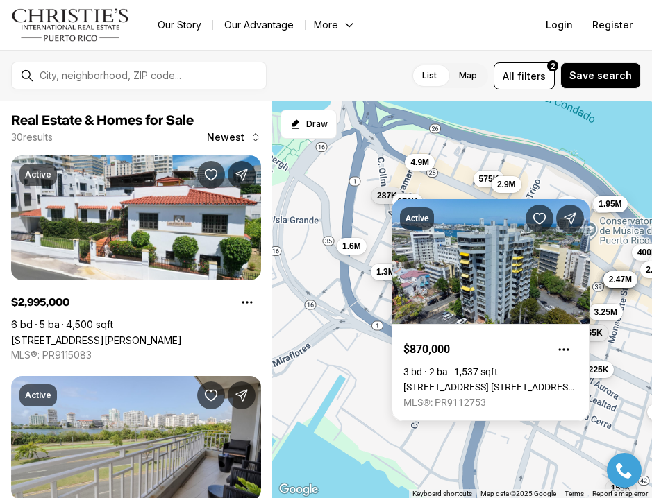
click at [455, 190] on div "750K 3.25M 565K 3M 2M 1.3M 2.7M 287K 1.3M 1.95M 2.35M 575K 1.05M 155K 400K 870K…" at bounding box center [462, 300] width 380 height 398
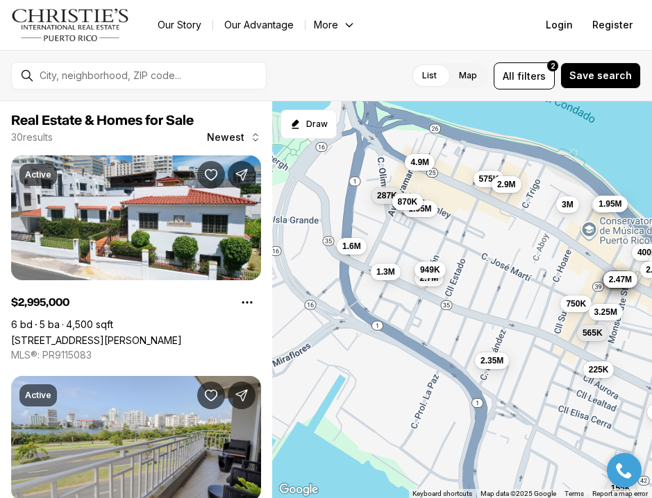
click at [432, 265] on span "949K" at bounding box center [429, 269] width 20 height 11
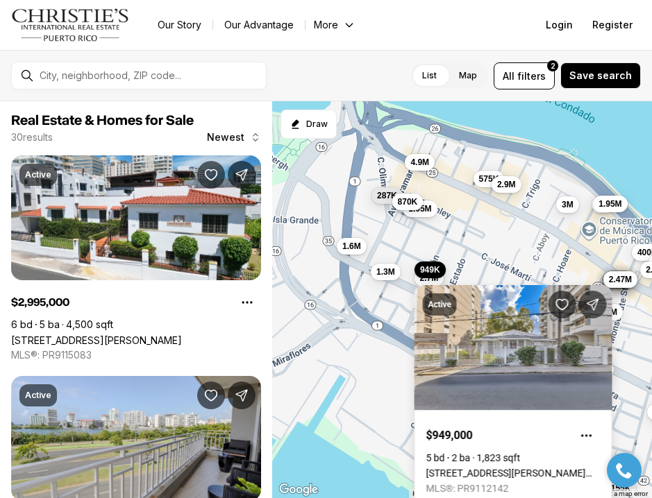
click at [465, 240] on div "750K 3.25M 565K 3M 2M 1.3M 2.7M 287K 1.3M 1.95M 2.35M 575K 1.05M 155K 400K 870K…" at bounding box center [462, 300] width 380 height 398
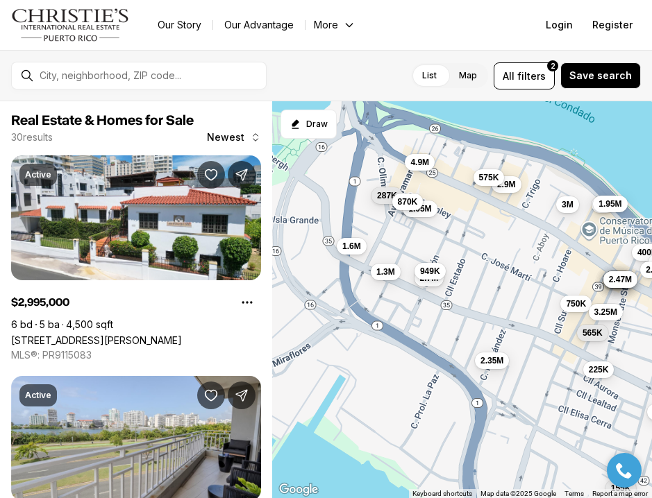
click at [483, 178] on span "575K" at bounding box center [488, 176] width 20 height 11
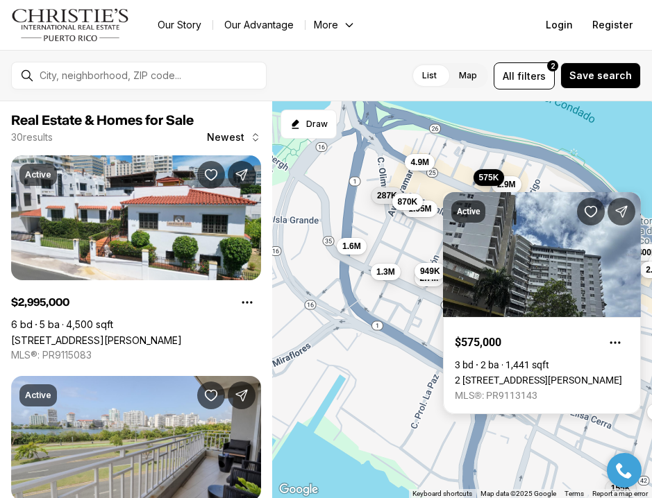
click at [455, 174] on body "Go to: Homepage Our Story Our Advantage More Specialists Exclusive Properties C…" at bounding box center [326, 249] width 652 height 498
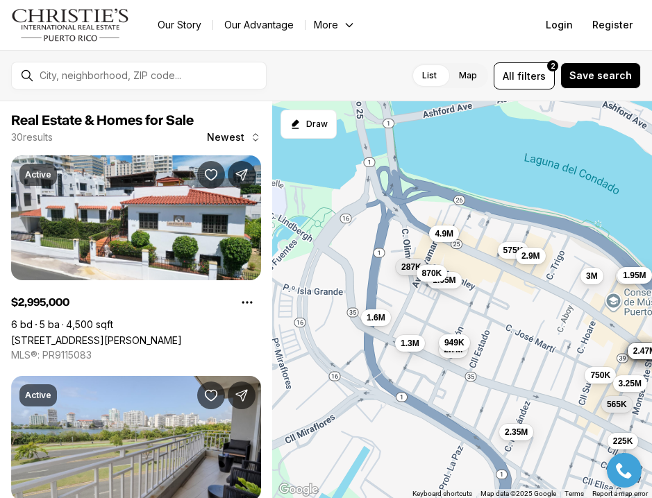
drag, startPoint x: 371, startPoint y: 224, endPoint x: 412, endPoint y: 353, distance: 135.7
click at [412, 353] on div "750K 3.25M 565K 3M 2M 1.3M 2.7M 287K 1.3M 1.95M 2.35M 575K 1.05M 155K 400K 870K…" at bounding box center [462, 300] width 380 height 398
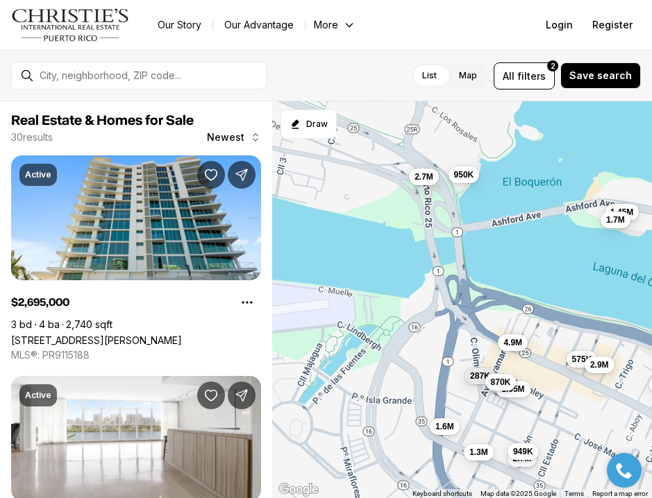
drag, startPoint x: 384, startPoint y: 147, endPoint x: 443, endPoint y: 212, distance: 87.5
click at [444, 212] on div "750K 3.25M 565K 3M 2M 2.7M 287K 1.3M 1.95M 2.35M 575K 1.05M 870K 949K 225K 585K…" at bounding box center [462, 300] width 380 height 398
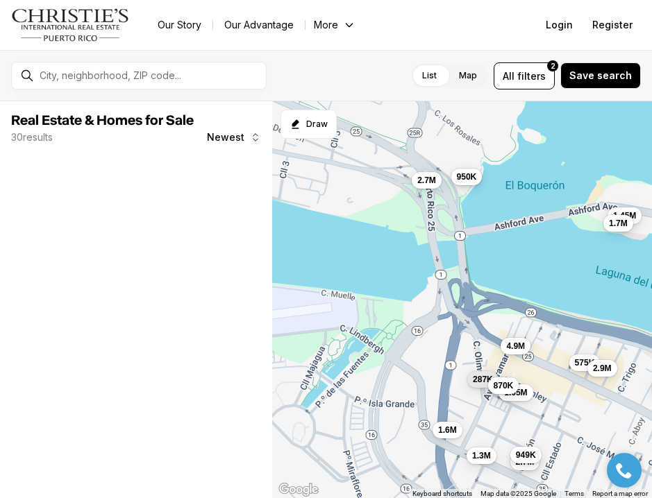
click at [472, 183] on button "950K" at bounding box center [466, 177] width 31 height 17
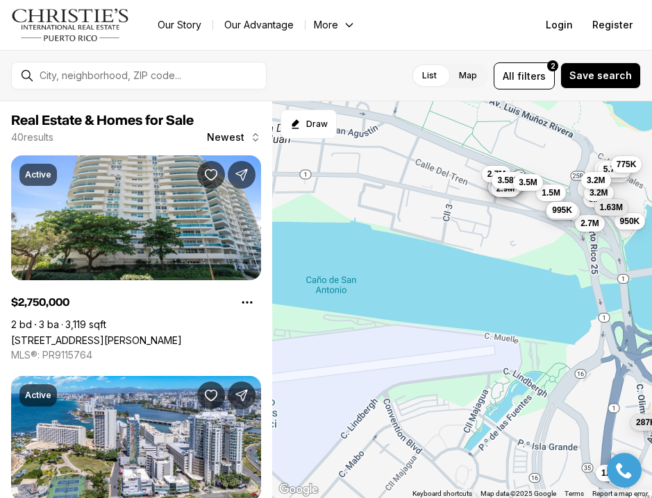
drag, startPoint x: 408, startPoint y: 230, endPoint x: 573, endPoint y: 274, distance: 170.7
click at [573, 274] on div "3M 2.7M 287K 1.3M 575K 1.05M 870K 949K 2.9M 1.6M 4.9M 2.7M 1.45M 950K 1.7M 2.75…" at bounding box center [462, 300] width 380 height 398
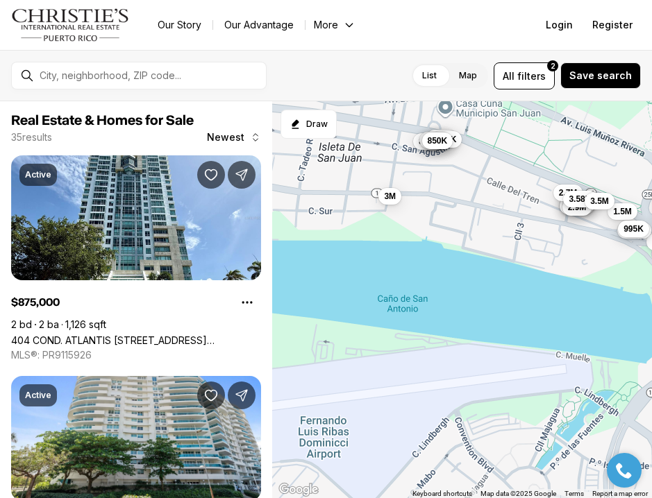
drag, startPoint x: 526, startPoint y: 242, endPoint x: 267, endPoint y: 142, distance: 278.2
click at [266, 142] on div "Real Estate & Homes for Sale 35 results Newest Active $875,000 2 bd 2 ba 1,126 …" at bounding box center [326, 299] width 652 height 397
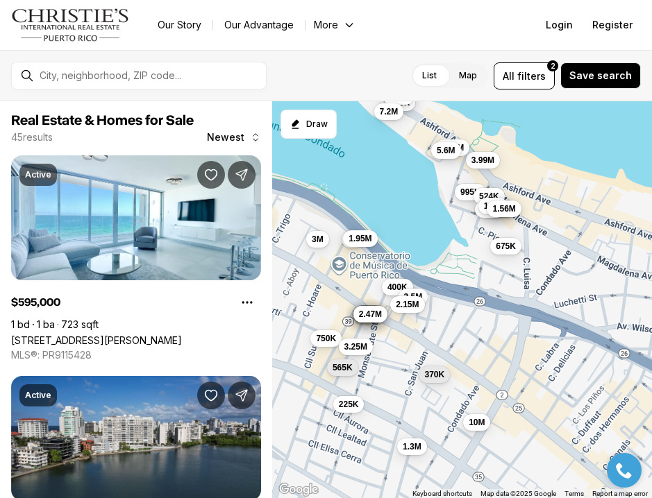
drag, startPoint x: 500, startPoint y: 229, endPoint x: 342, endPoint y: 213, distance: 158.4
click at [342, 213] on div "287K 1.3M 870K 595K 995K 1.58M 3M 2M 750K 1.3M 2.7M 3.99M 2.26M 550K 1.95M 524K…" at bounding box center [462, 300] width 380 height 398
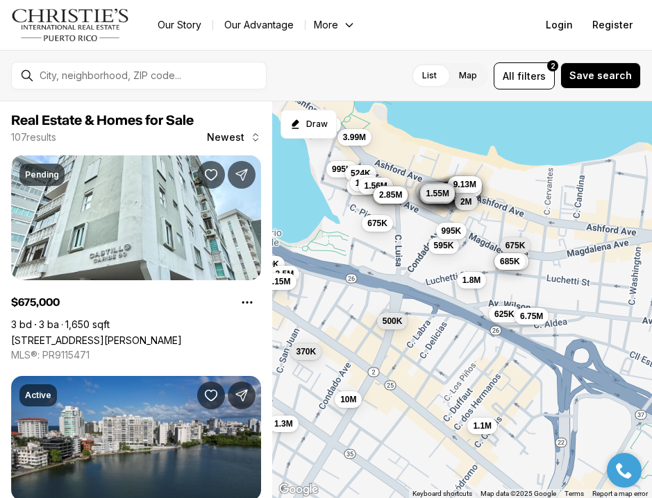
drag, startPoint x: 541, startPoint y: 255, endPoint x: 411, endPoint y: 232, distance: 132.5
click at [411, 232] on div "995K 1.58M 3M 2M 750K 1.3M 3.99M 2.26M 1.95M 524K 3.25M 675K 370K 400K 1.3M 225…" at bounding box center [462, 300] width 380 height 398
